Goal: Information Seeking & Learning: Learn about a topic

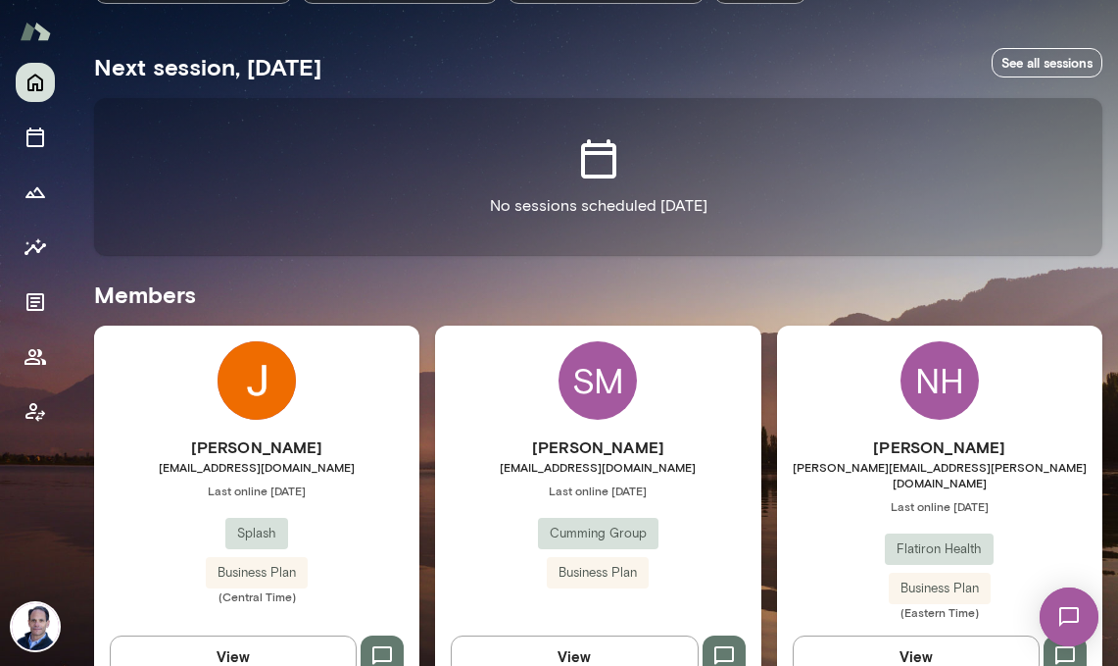
scroll to position [456, 0]
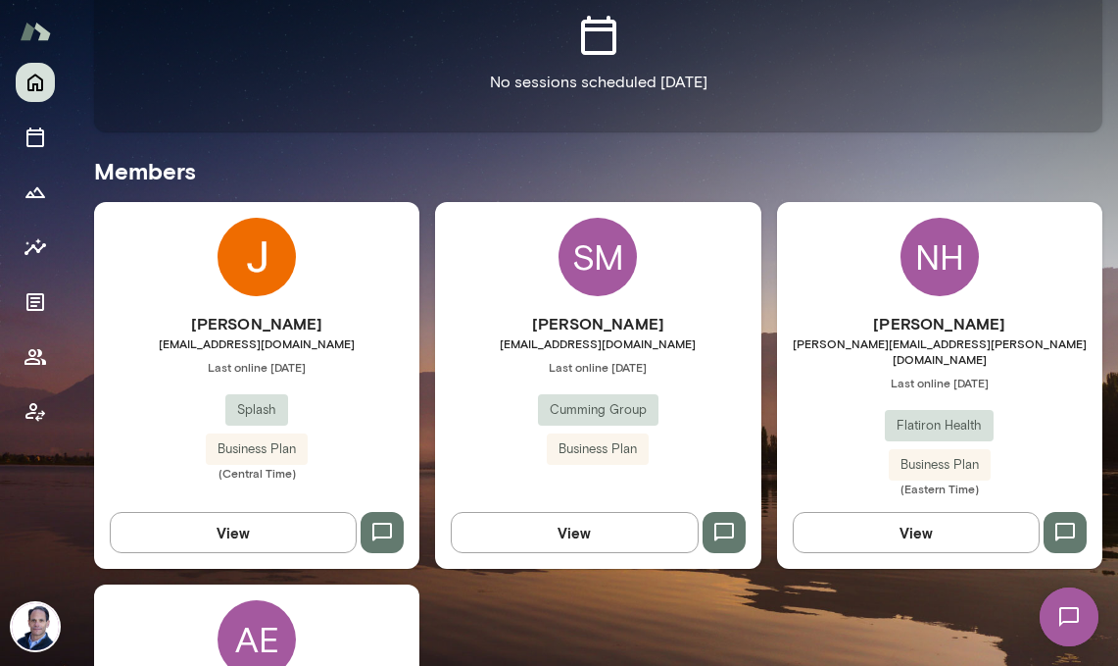
click at [348, 265] on div "[PERSON_NAME] [EMAIL_ADDRESS][DOMAIN_NAME] Last online [DATE] Splash Business P…" at bounding box center [256, 385] width 325 height 367
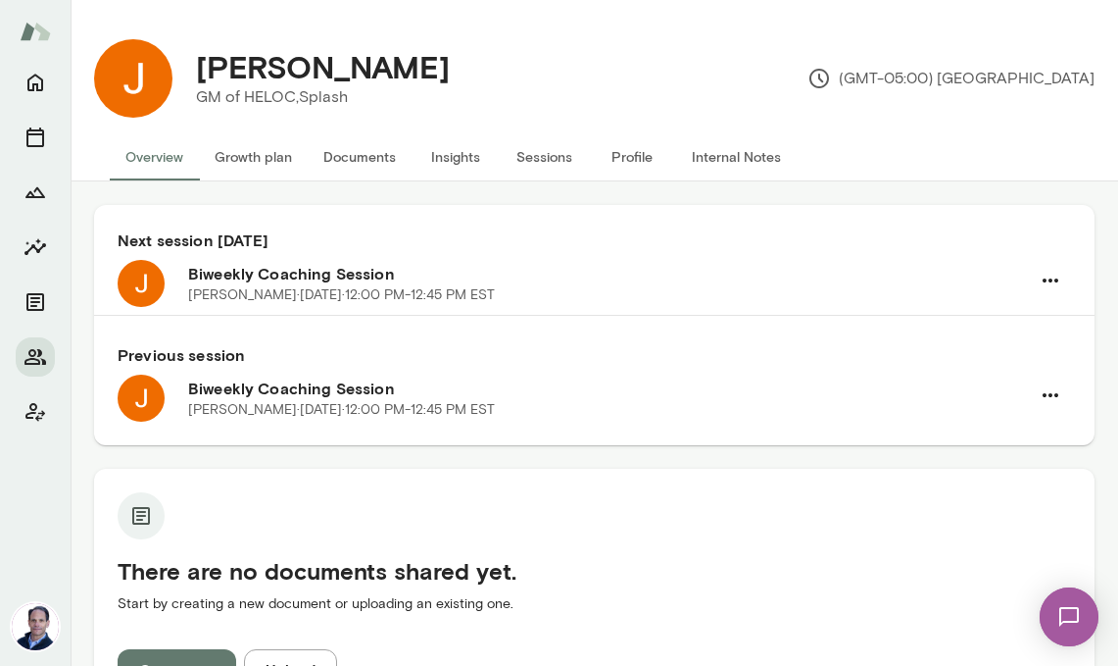
click at [374, 163] on button "Documents" at bounding box center [360, 156] width 104 height 47
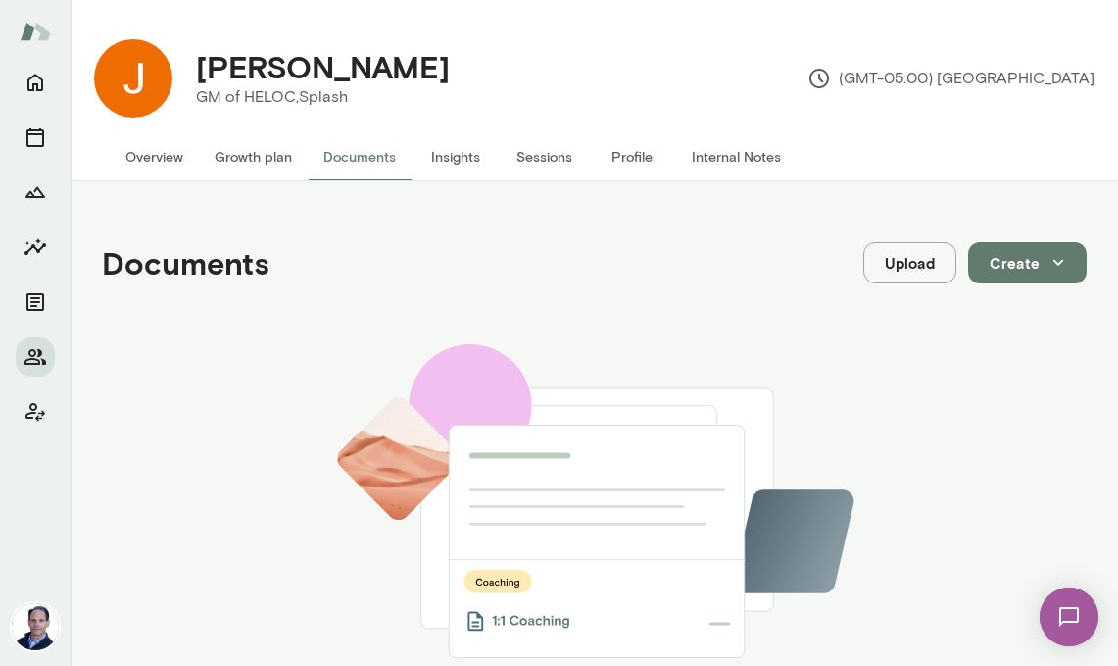
click at [714, 151] on button "Internal Notes" at bounding box center [736, 156] width 121 height 47
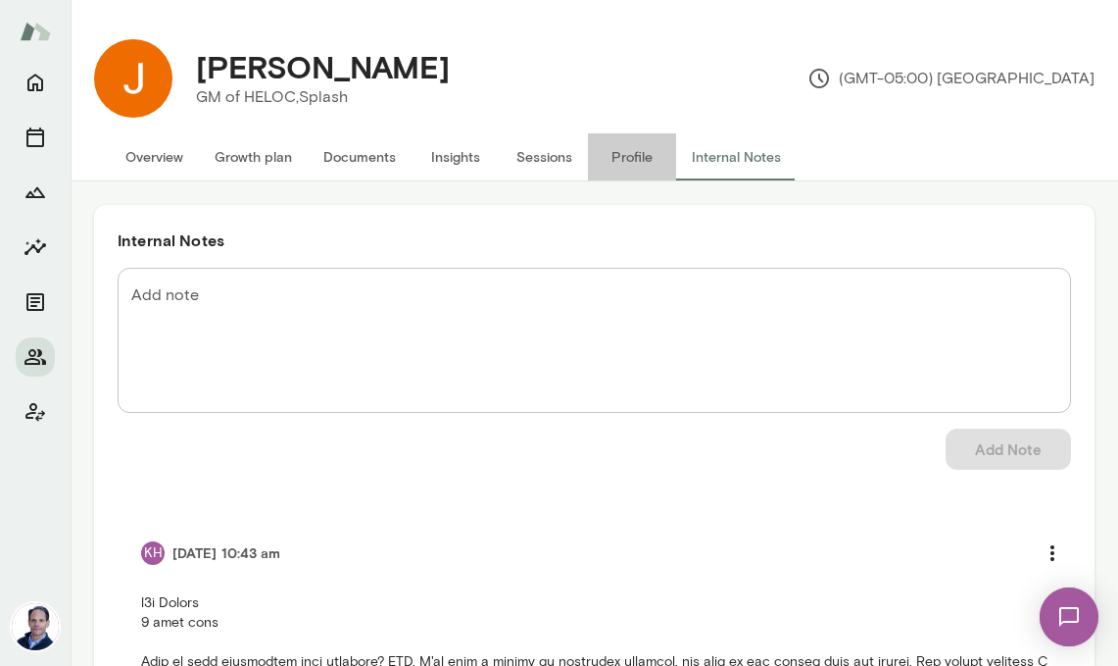
click at [625, 157] on button "Profile" at bounding box center [632, 156] width 88 height 47
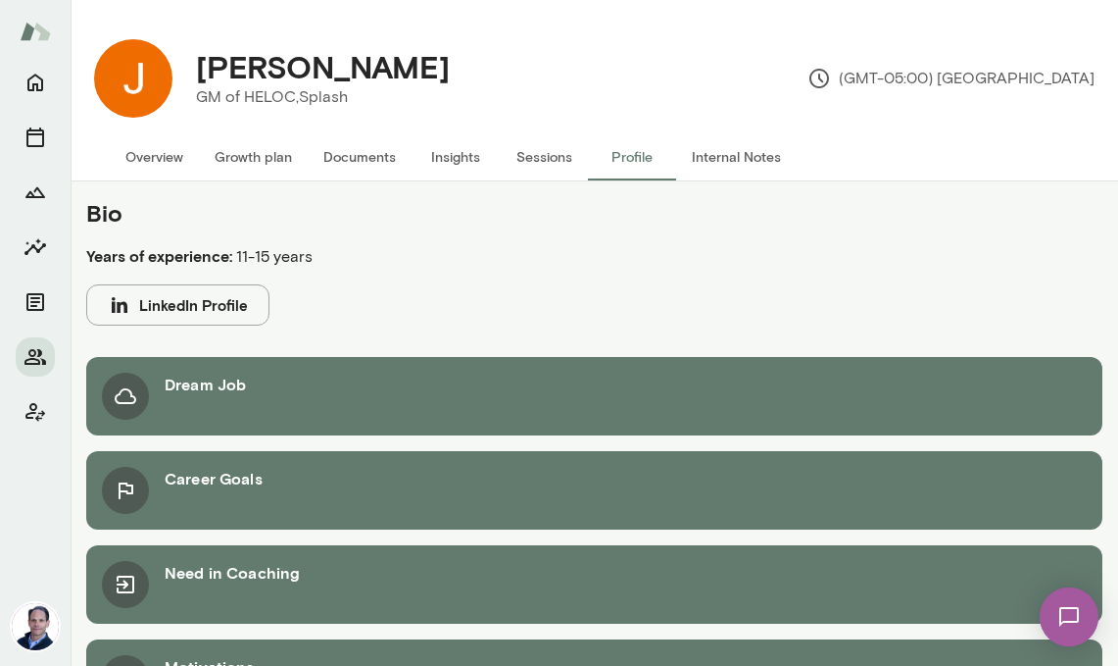
click at [547, 156] on button "Sessions" at bounding box center [544, 156] width 88 height 47
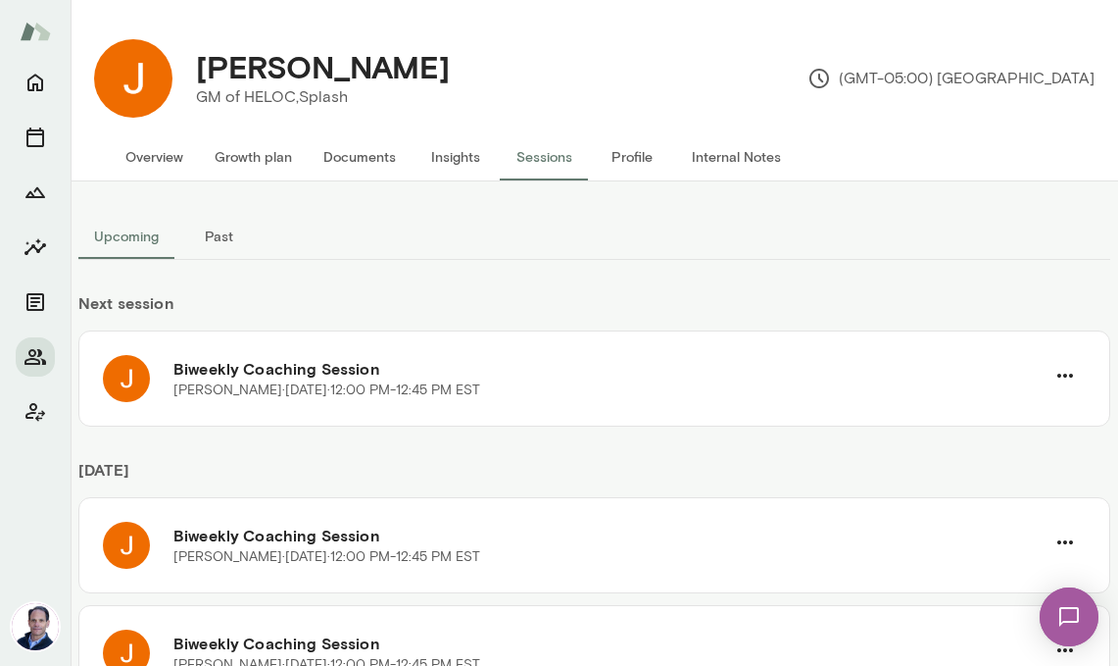
click at [224, 230] on button "Past" at bounding box center [218, 236] width 88 height 47
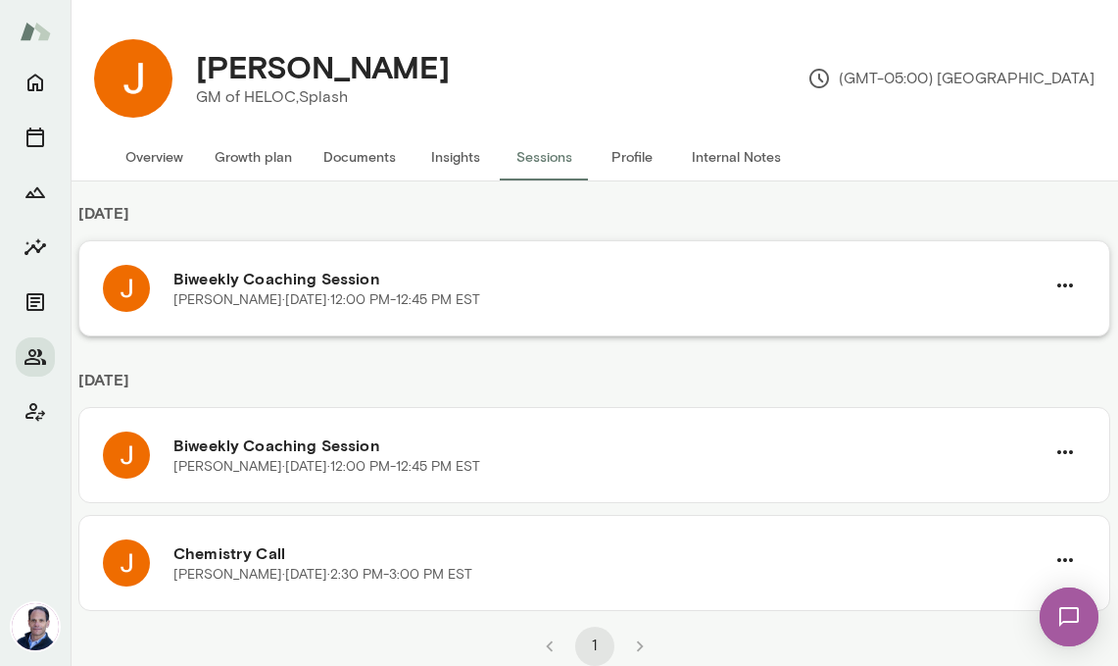
click at [322, 277] on h6 "Biweekly Coaching Session" at bounding box center [608, 279] width 871 height 24
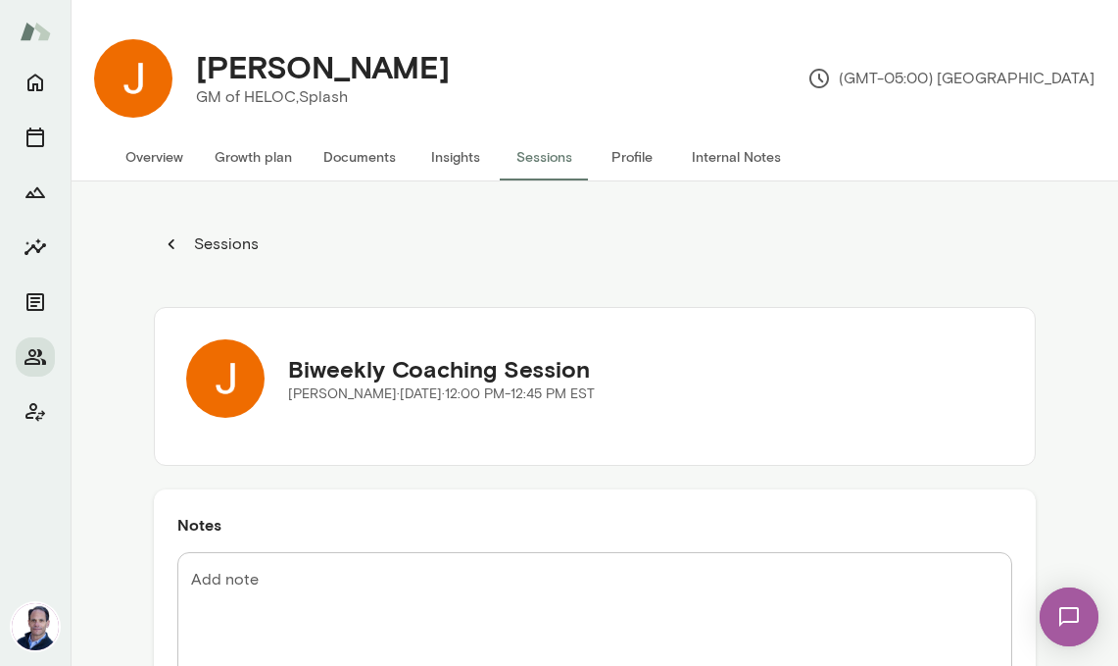
click at [448, 154] on button "Insights" at bounding box center [456, 156] width 88 height 47
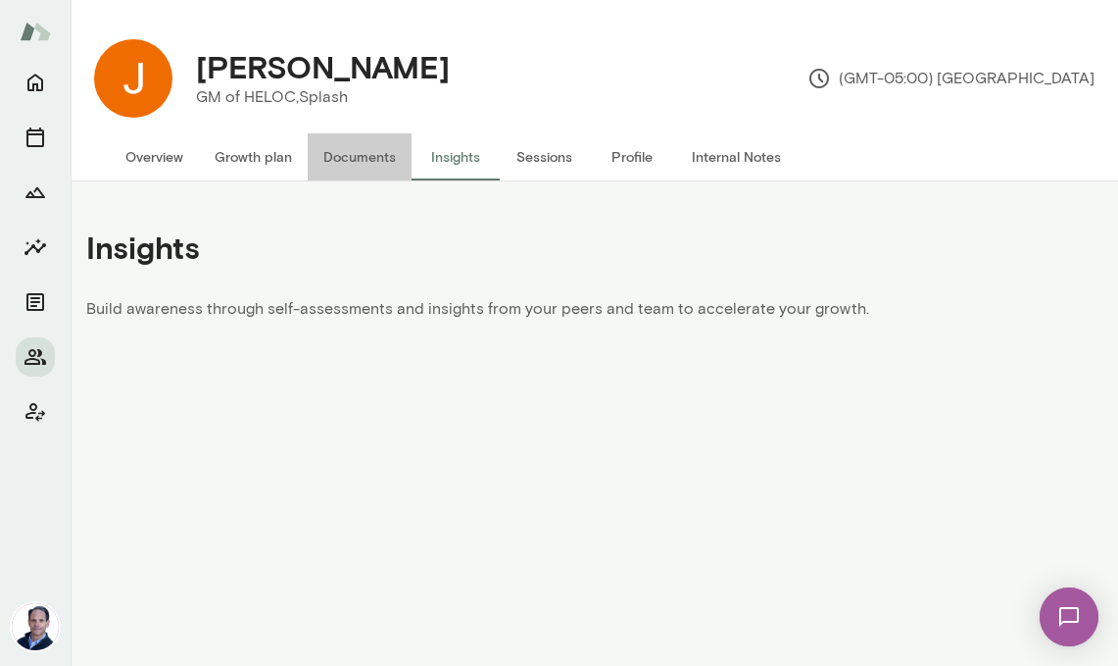
click at [368, 158] on button "Documents" at bounding box center [360, 156] width 104 height 47
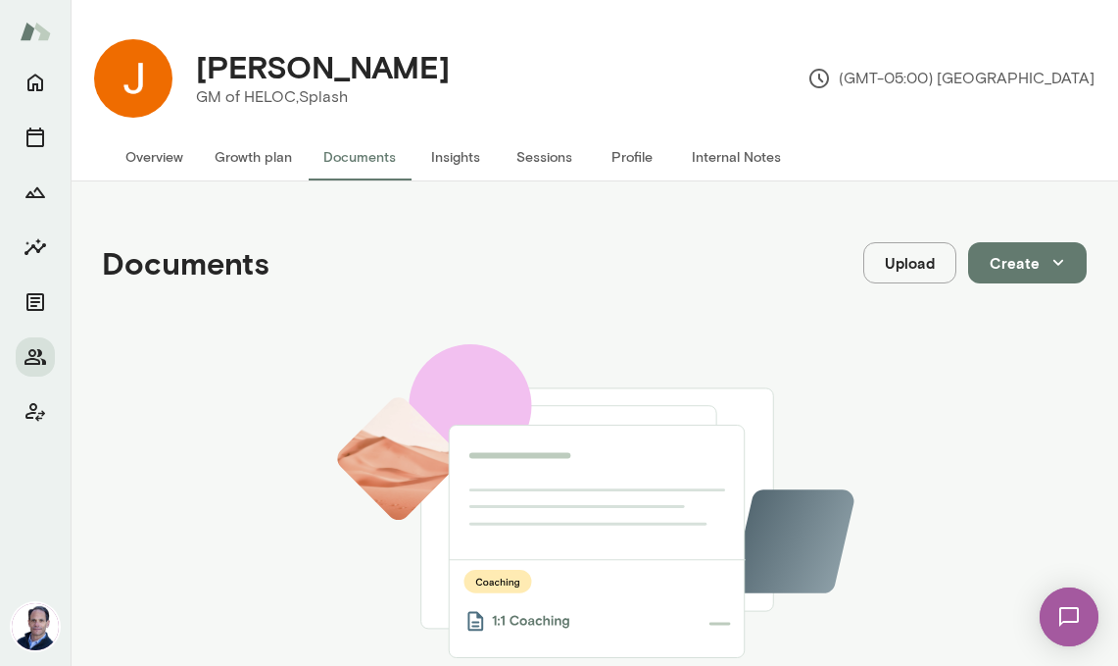
click at [248, 160] on button "Growth plan" at bounding box center [253, 156] width 109 height 47
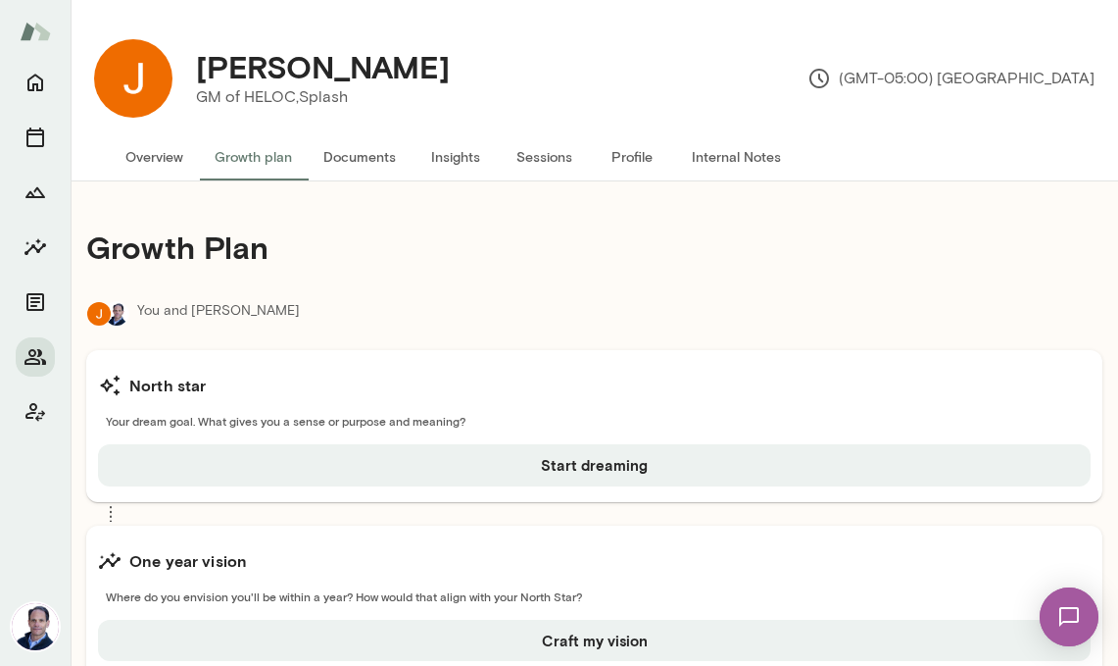
click at [149, 154] on button "Overview" at bounding box center [154, 156] width 89 height 47
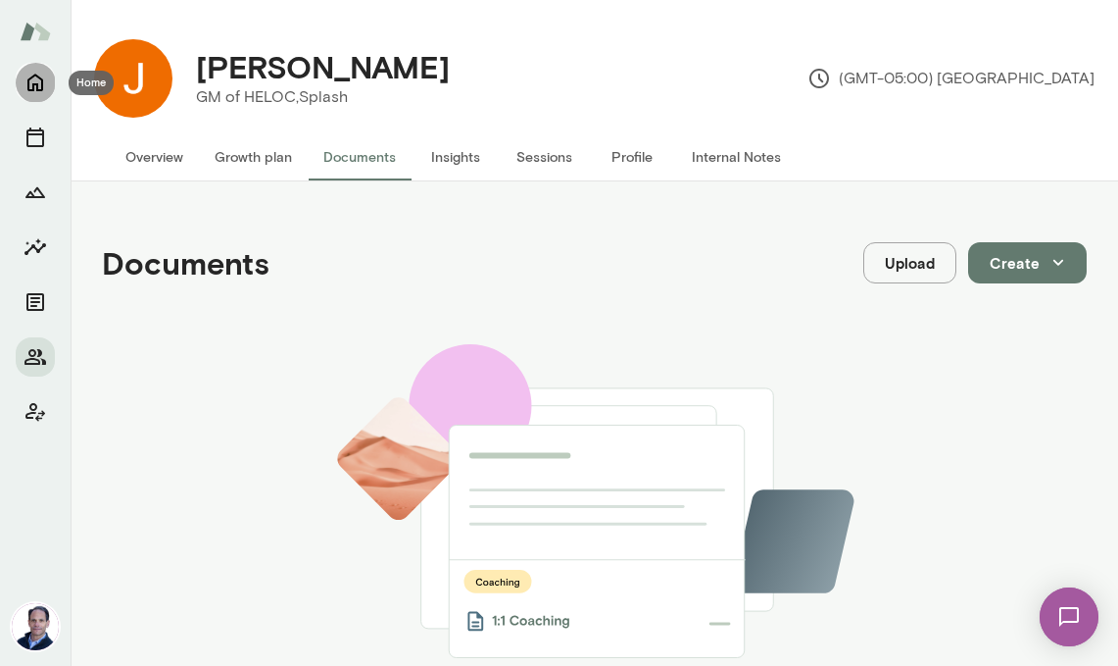
click at [46, 86] on icon "Home" at bounding box center [36, 83] width 24 height 24
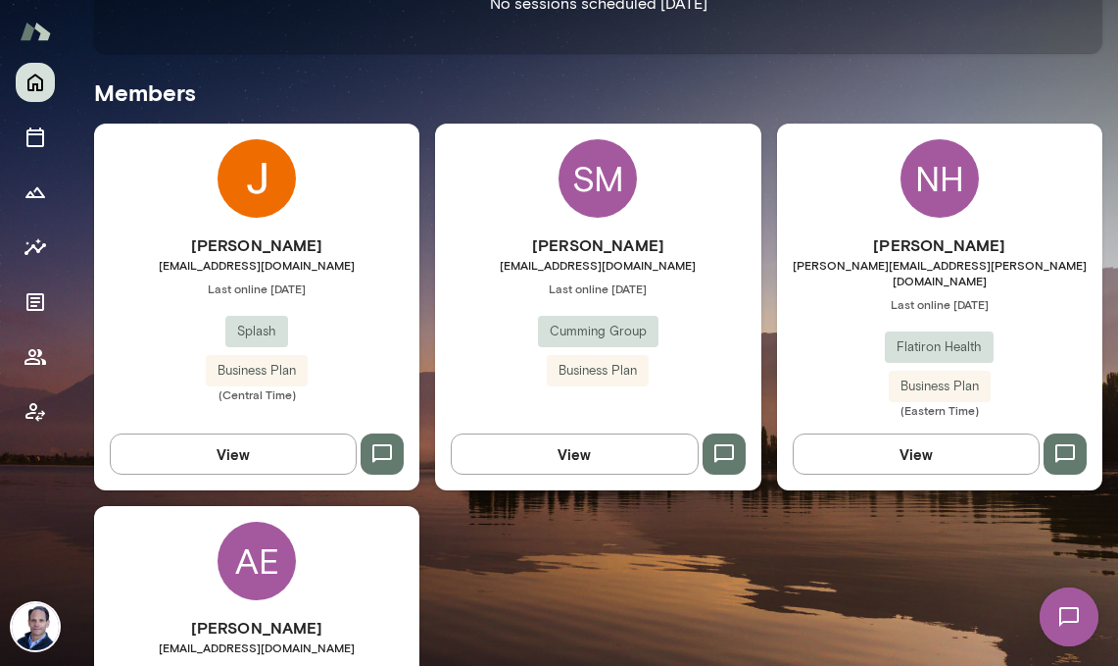
scroll to position [565, 0]
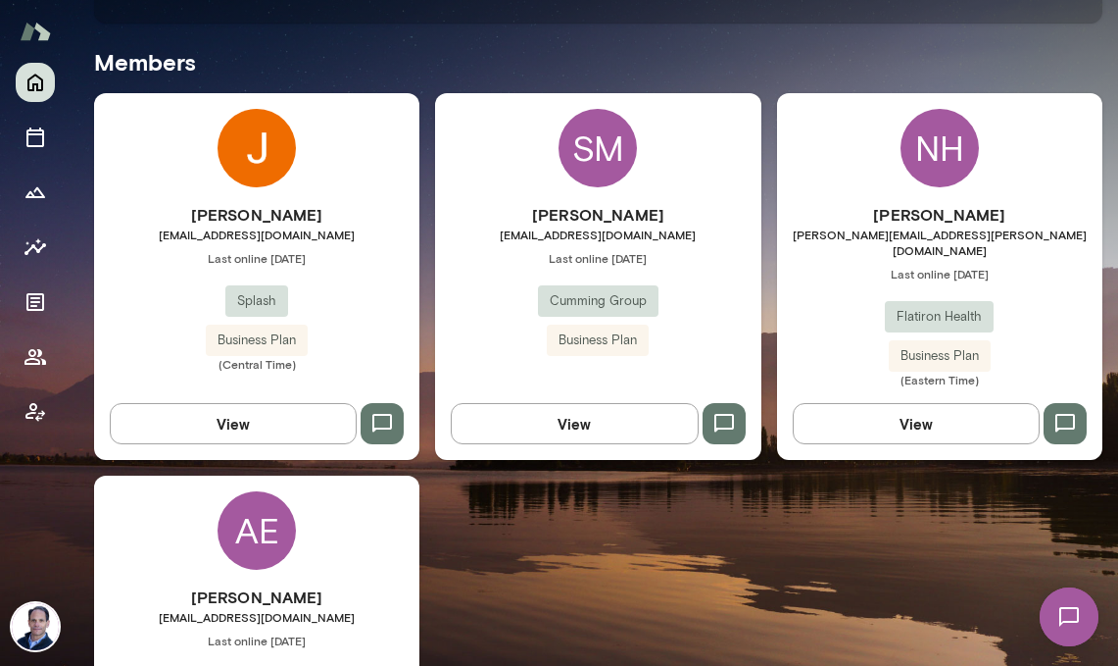
click at [939, 151] on div "NH" at bounding box center [940, 148] width 78 height 78
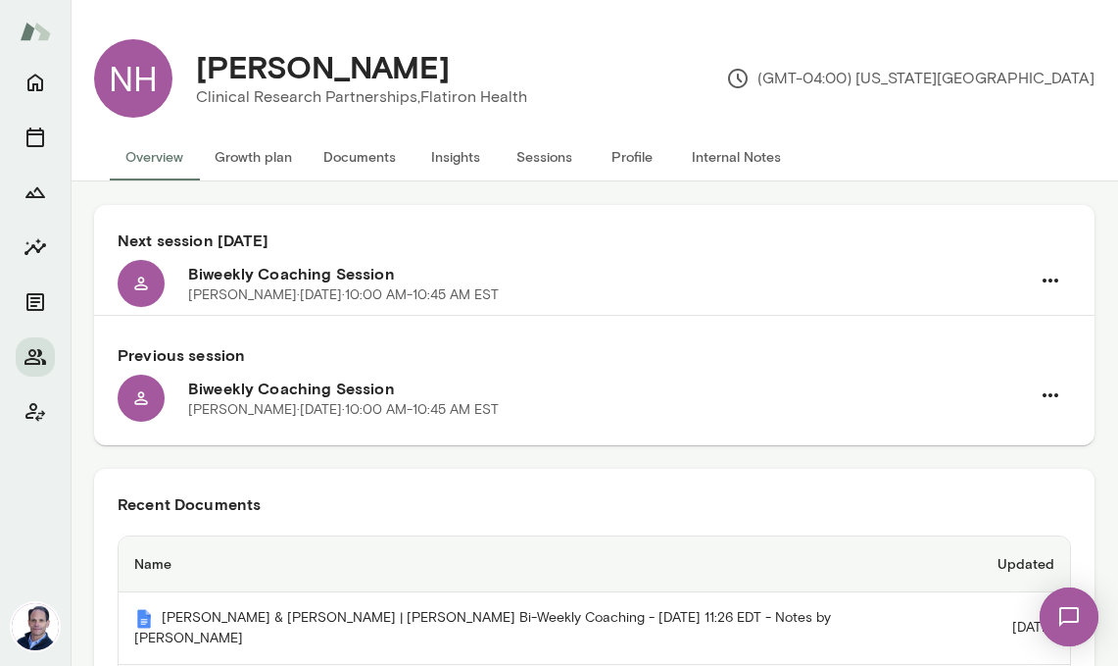
click at [344, 162] on button "Documents" at bounding box center [360, 156] width 104 height 47
